Goal: Task Accomplishment & Management: Manage account settings

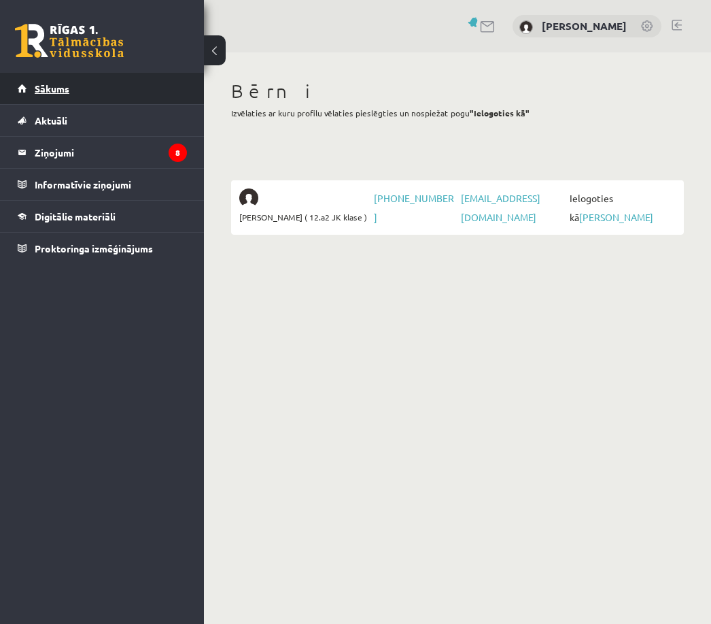
click at [43, 86] on span "Sākums" at bounding box center [52, 88] width 35 height 12
click at [98, 85] on link "Sākums" at bounding box center [102, 88] width 169 height 31
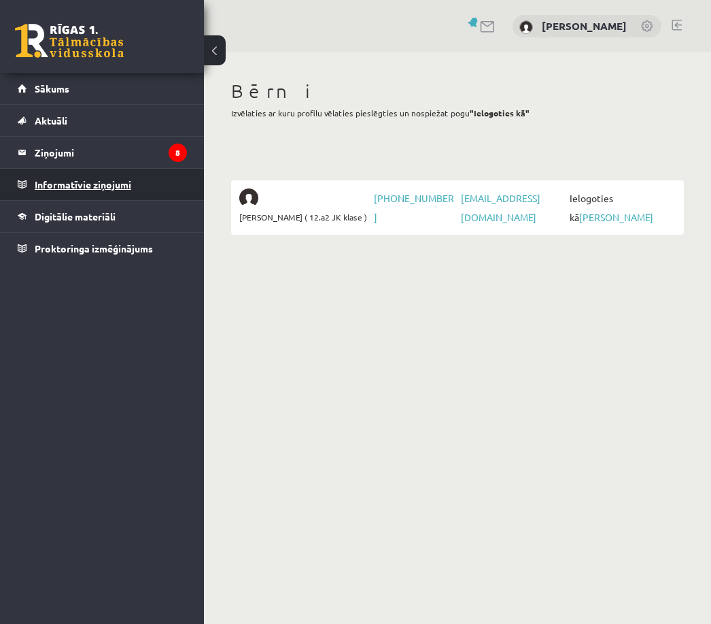
click at [80, 170] on legend "Informatīvie ziņojumi 0" at bounding box center [111, 184] width 152 height 31
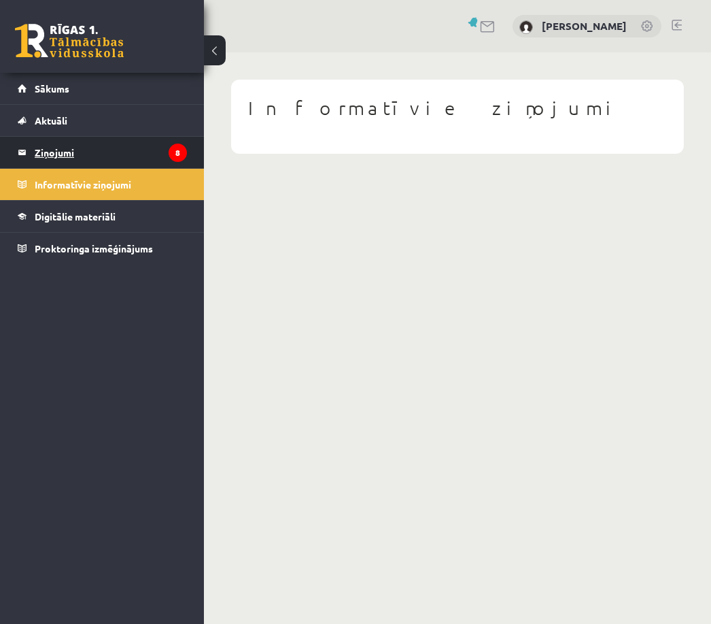
click at [114, 143] on legend "Ziņojumi 8" at bounding box center [111, 152] width 152 height 31
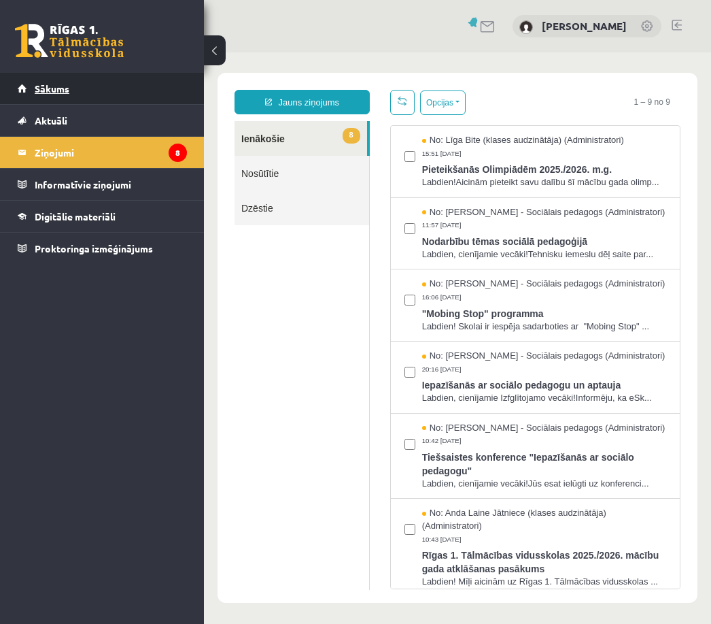
click at [120, 93] on link "Sākums" at bounding box center [102, 88] width 169 height 31
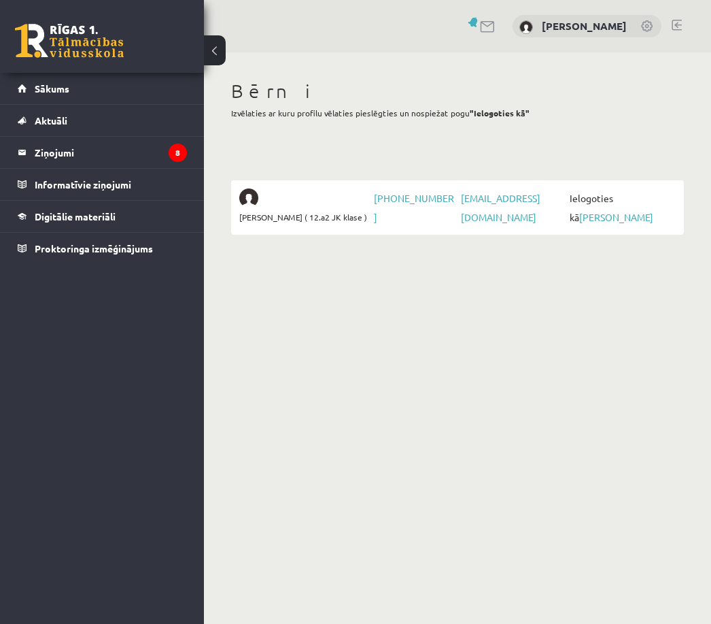
click at [605, 209] on span "Ielogoties kā Ralfs Ziemelis" at bounding box center [620, 207] width 109 height 38
click at [286, 247] on div "Bērni Izvēlaties ar kuru profilu vēlaties pieslēgties un nospiežat pogu "Ielogo…" at bounding box center [457, 156] width 507 height 209
click at [315, 216] on span "[PERSON_NAME] ( 12.a2 JK klase )" at bounding box center [303, 216] width 128 height 19
click at [286, 204] on div "[PERSON_NAME] ( 12.a2 JK klase )" at bounding box center [304, 207] width 131 height 38
click at [60, 197] on legend "Informatīvie ziņojumi 0" at bounding box center [111, 184] width 152 height 31
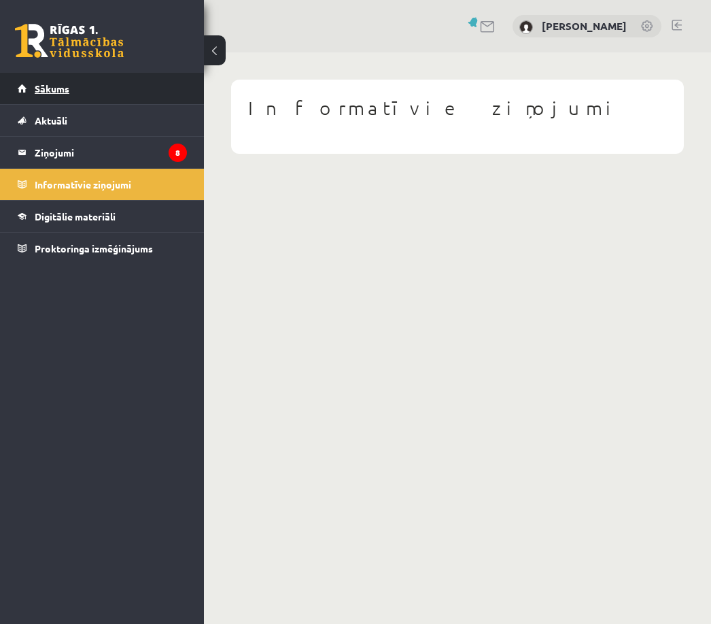
click at [52, 93] on span "Sākums" at bounding box center [52, 88] width 35 height 12
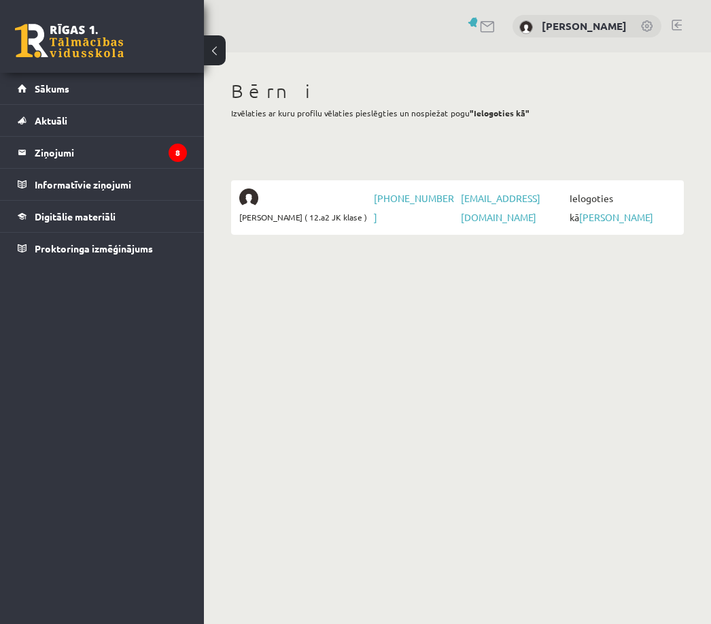
click at [277, 202] on div "[PERSON_NAME] ( 12.a2 JK klase )" at bounding box center [304, 207] width 131 height 38
click at [579, 219] on link "[PERSON_NAME]" at bounding box center [616, 217] width 74 height 12
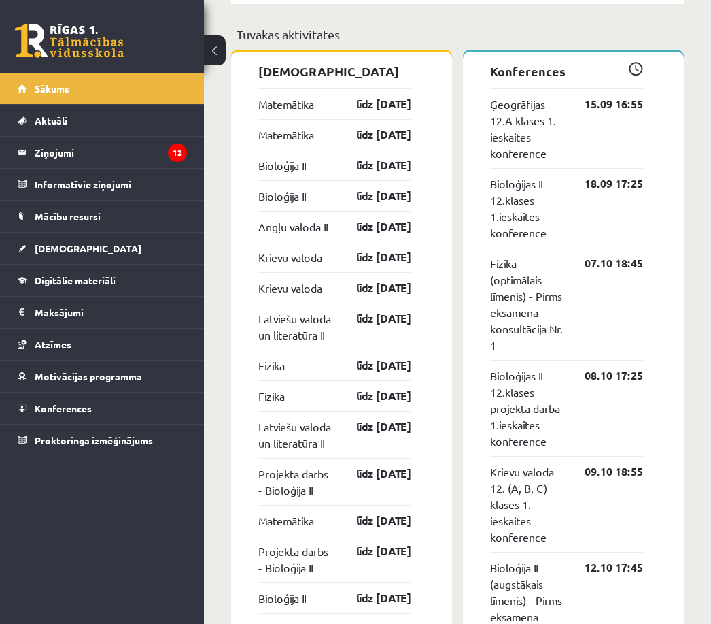
scroll to position [1297, 0]
